Goal: Browse casually

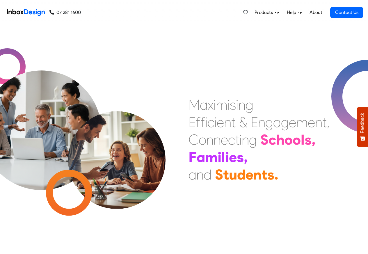
click at [316, 13] on link "About" at bounding box center [316, 13] width 16 height 12
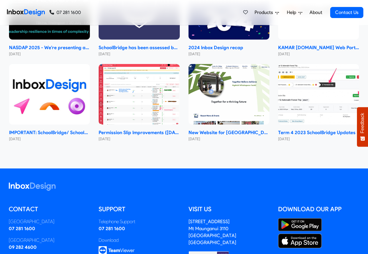
checkbox input "true"
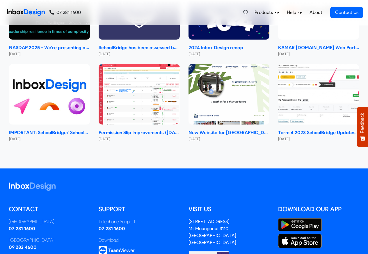
checkbox input "true"
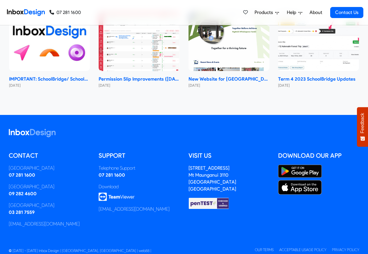
checkbox input "true"
